Goal: Information Seeking & Learning: Learn about a topic

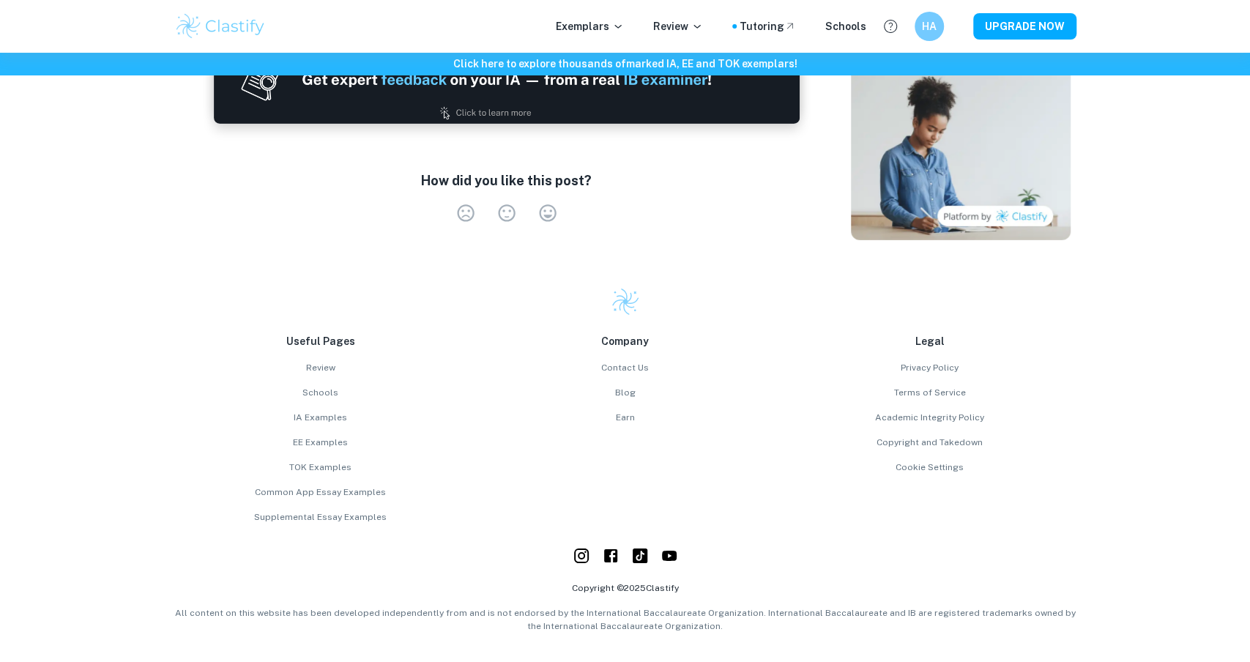
scroll to position [2788, 0]
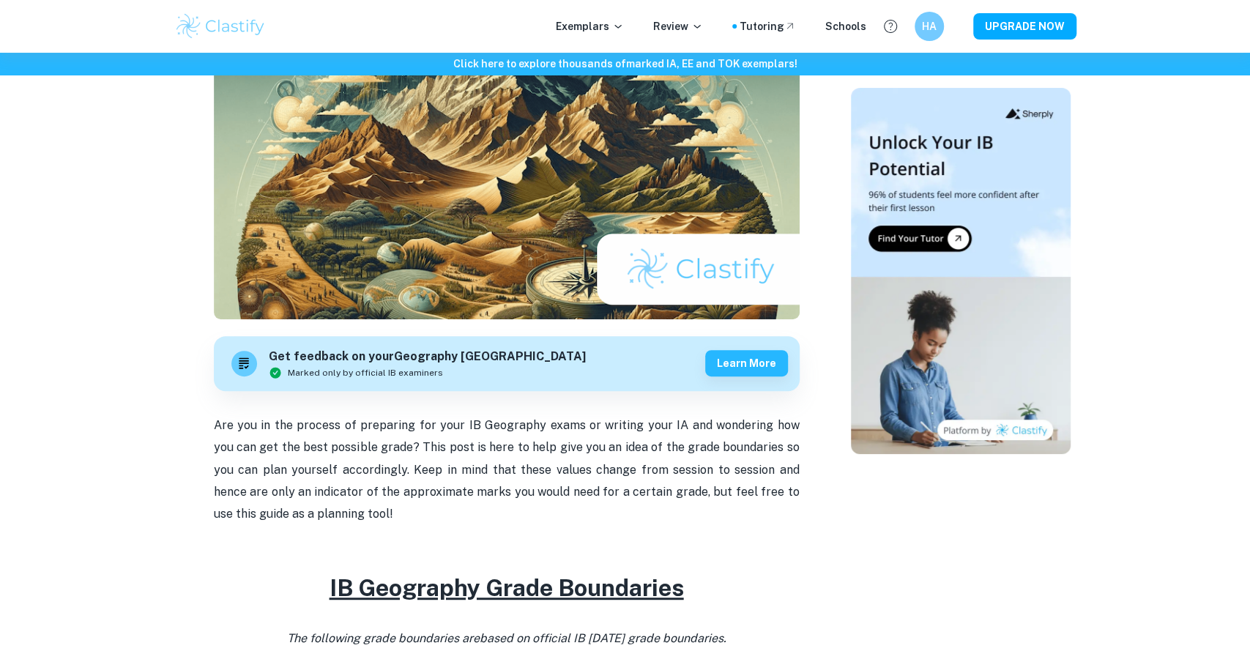
scroll to position [189, 0]
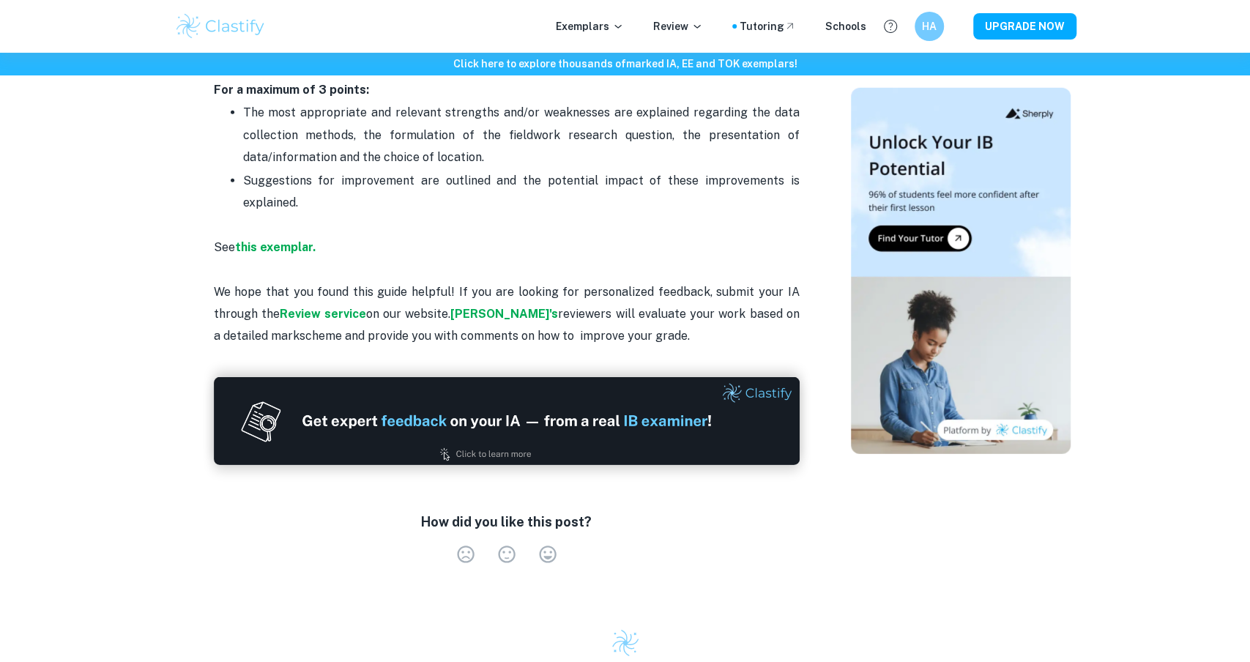
scroll to position [3211, 0]
